Goal: Find contact information: Find contact information

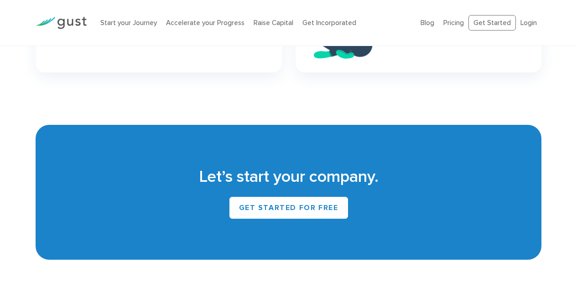
scroll to position [4146, 0]
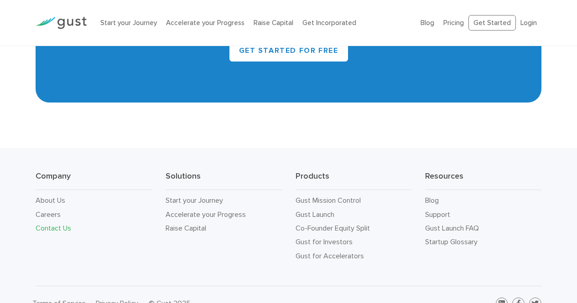
click at [62, 224] on link "Contact Us" at bounding box center [54, 228] width 36 height 9
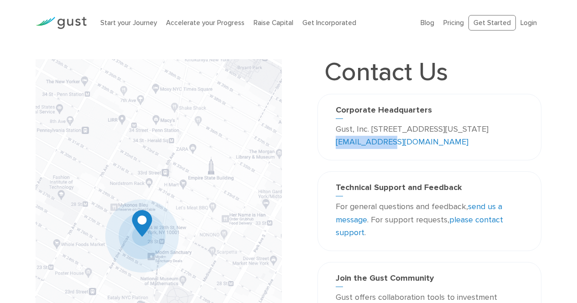
drag, startPoint x: 444, startPoint y: 142, endPoint x: 389, endPoint y: 143, distance: 54.7
click at [389, 143] on p "Gust, Inc. [STREET_ADDRESS][US_STATE] [EMAIL_ADDRESS][DOMAIN_NAME]" at bounding box center [429, 136] width 187 height 26
copy link "[EMAIL_ADDRESS][DOMAIN_NAME]"
